Goal: Task Accomplishment & Management: Manage account settings

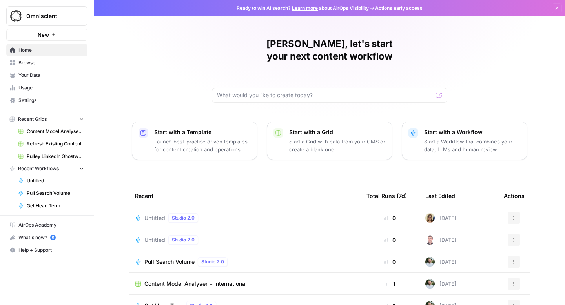
click at [32, 100] on span "Settings" at bounding box center [51, 100] width 66 height 7
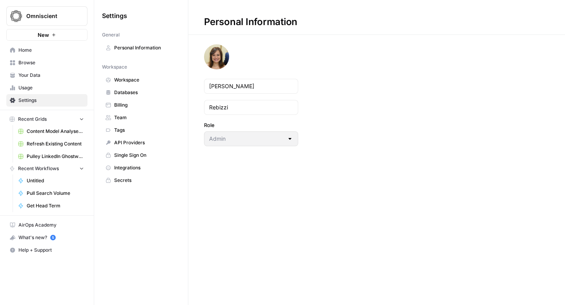
click at [125, 115] on span "Team" at bounding box center [145, 117] width 62 height 7
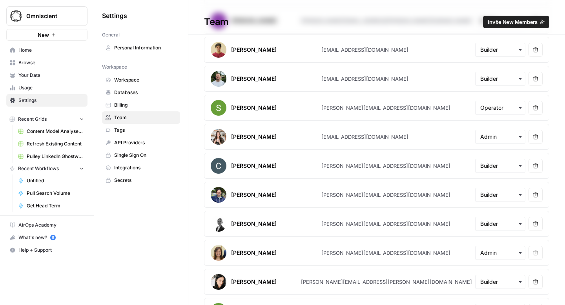
scroll to position [356, 0]
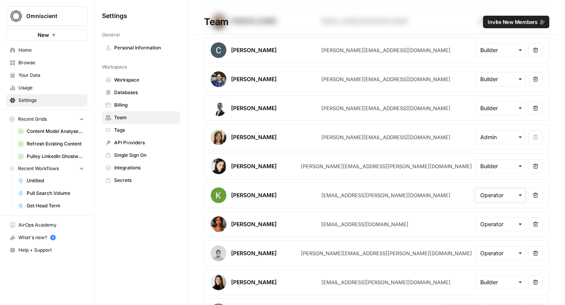
click at [499, 196] on input "text" at bounding box center [500, 196] width 40 height 8
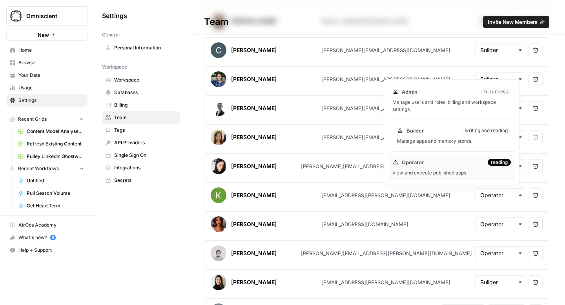
click at [411, 130] on span "Builder" at bounding box center [415, 131] width 17 height 8
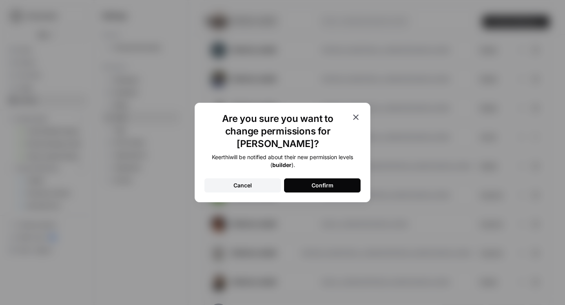
click at [330, 182] on div "Confirm" at bounding box center [323, 186] width 22 height 8
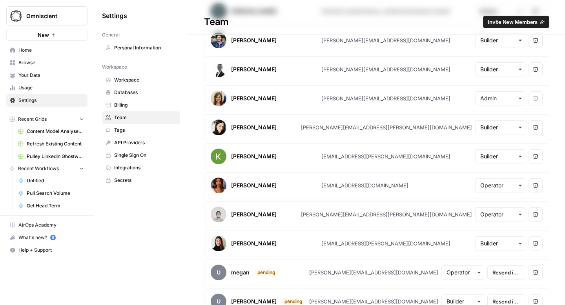
scroll to position [407, 0]
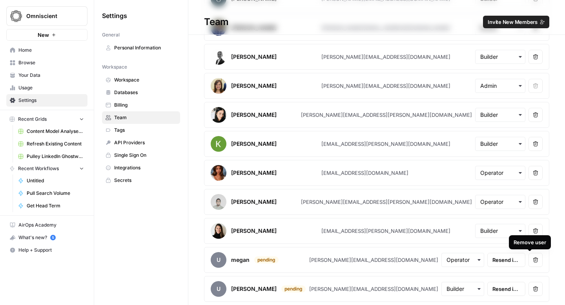
click at [529, 254] on button "Remove user" at bounding box center [536, 260] width 14 height 14
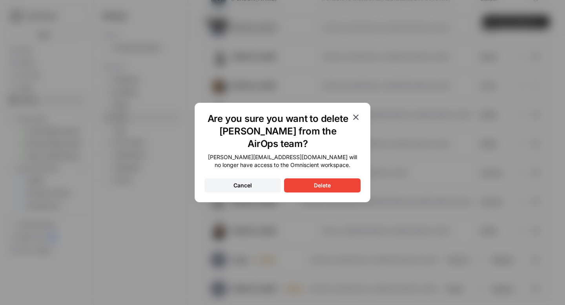
click at [343, 179] on button "Delete" at bounding box center [322, 186] width 77 height 14
